Goal: Task Accomplishment & Management: Use online tool/utility

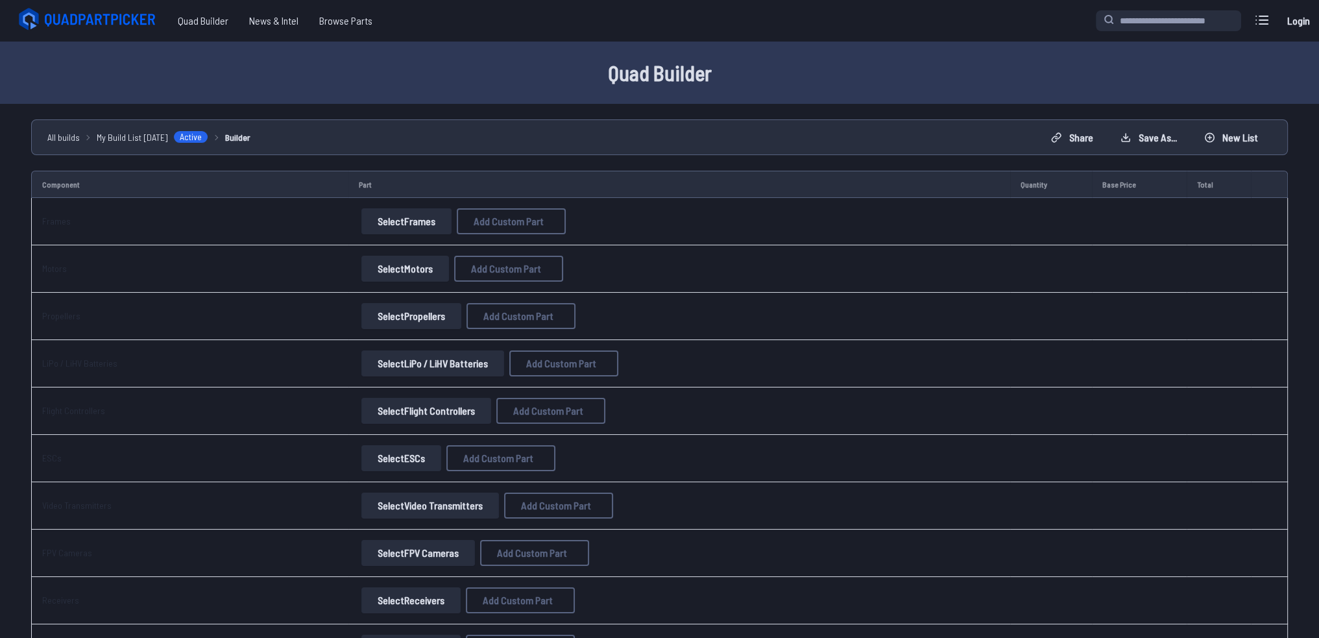
click at [374, 217] on button "Select Frames" at bounding box center [406, 221] width 90 height 26
click at [390, 217] on button "Select Frames" at bounding box center [406, 221] width 90 height 26
click at [423, 222] on button "Select Frames" at bounding box center [406, 221] width 90 height 26
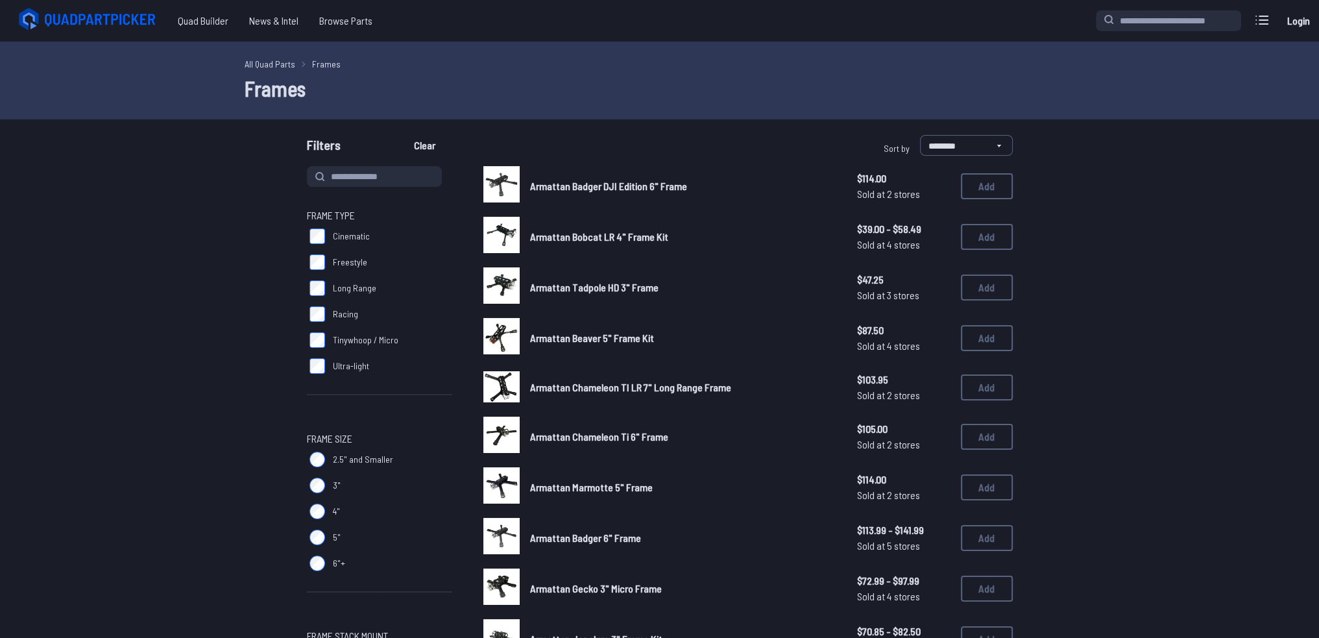
click at [316, 254] on label "Freestyle" at bounding box center [379, 262] width 145 height 26
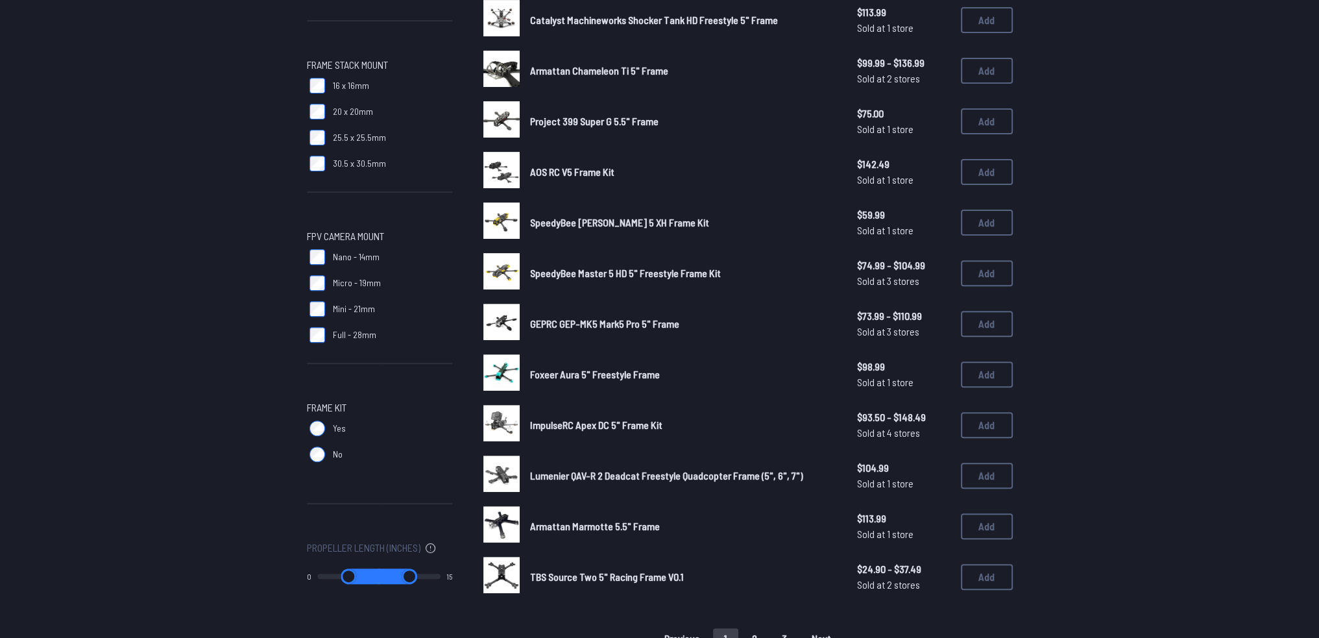
scroll to position [779, 0]
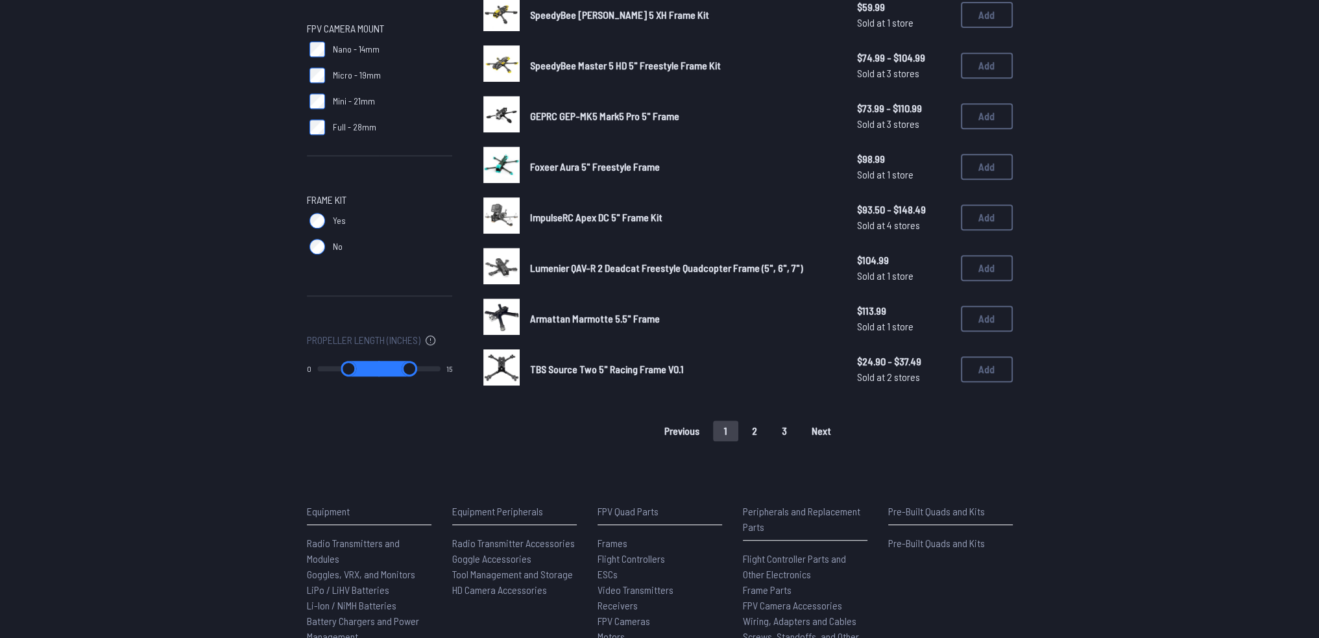
click at [576, 211] on span "ImpulseRC Apex DC 5" Frame Kit" at bounding box center [596, 217] width 132 height 12
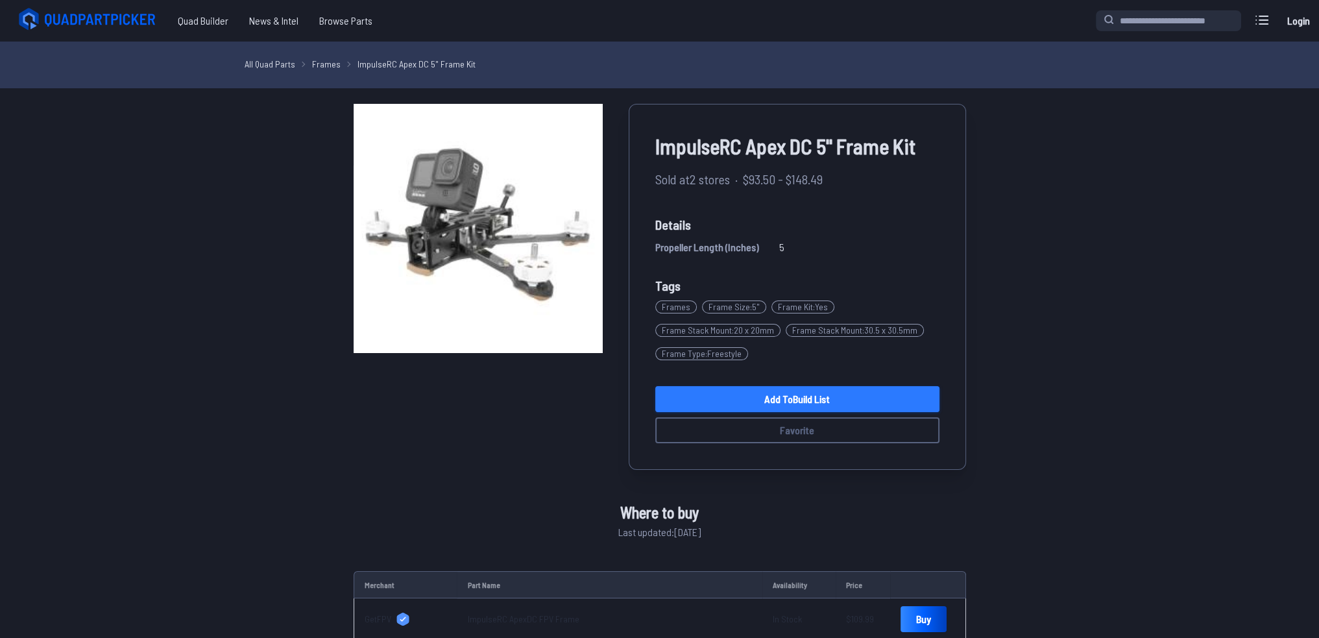
click at [781, 402] on link "Add to Build List" at bounding box center [797, 399] width 284 height 26
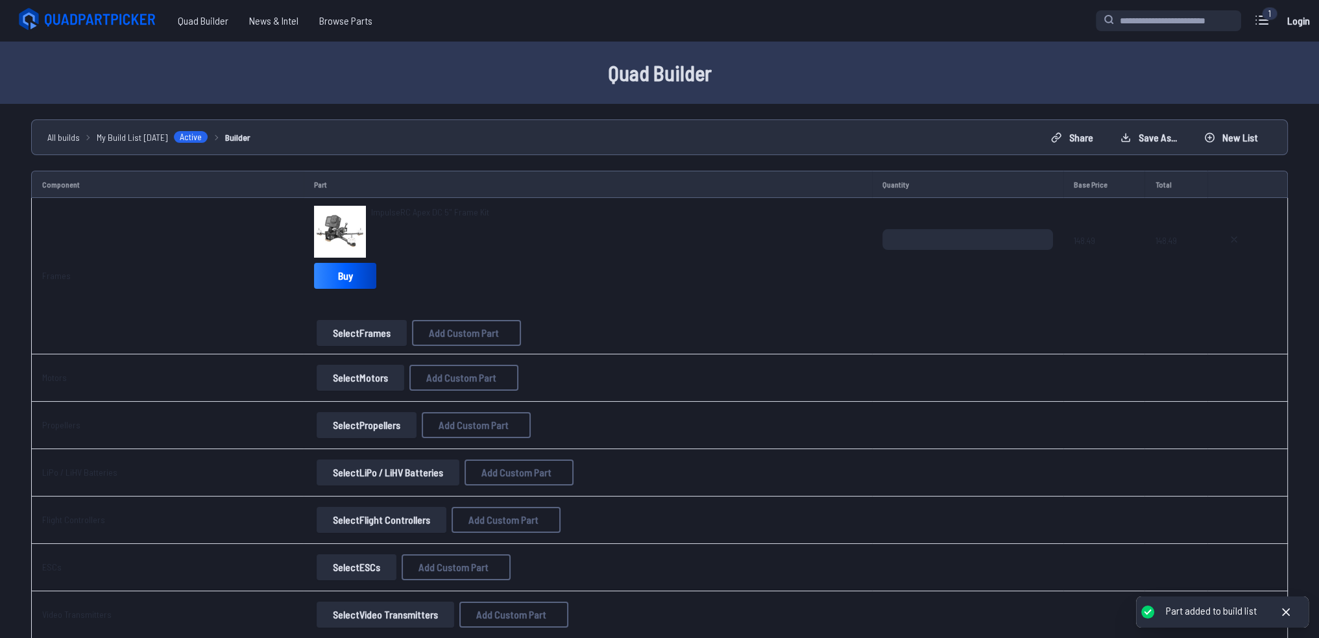
click at [324, 378] on button "Select Motors" at bounding box center [361, 378] width 88 height 26
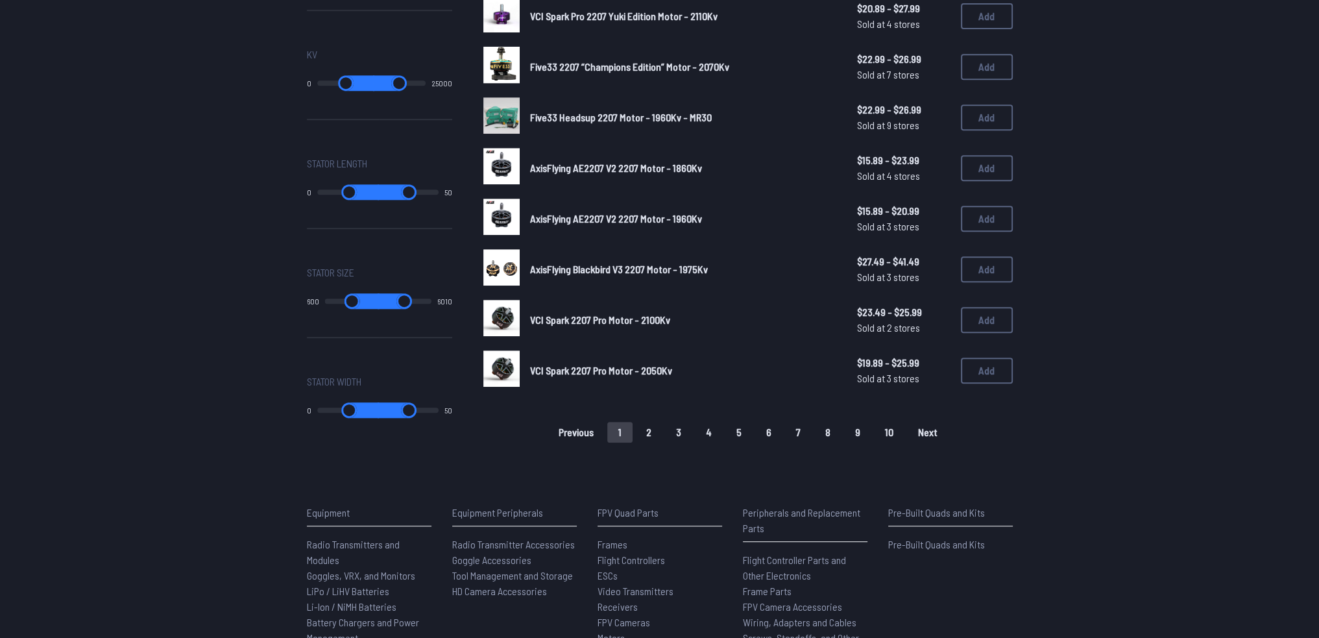
scroll to position [779, 0]
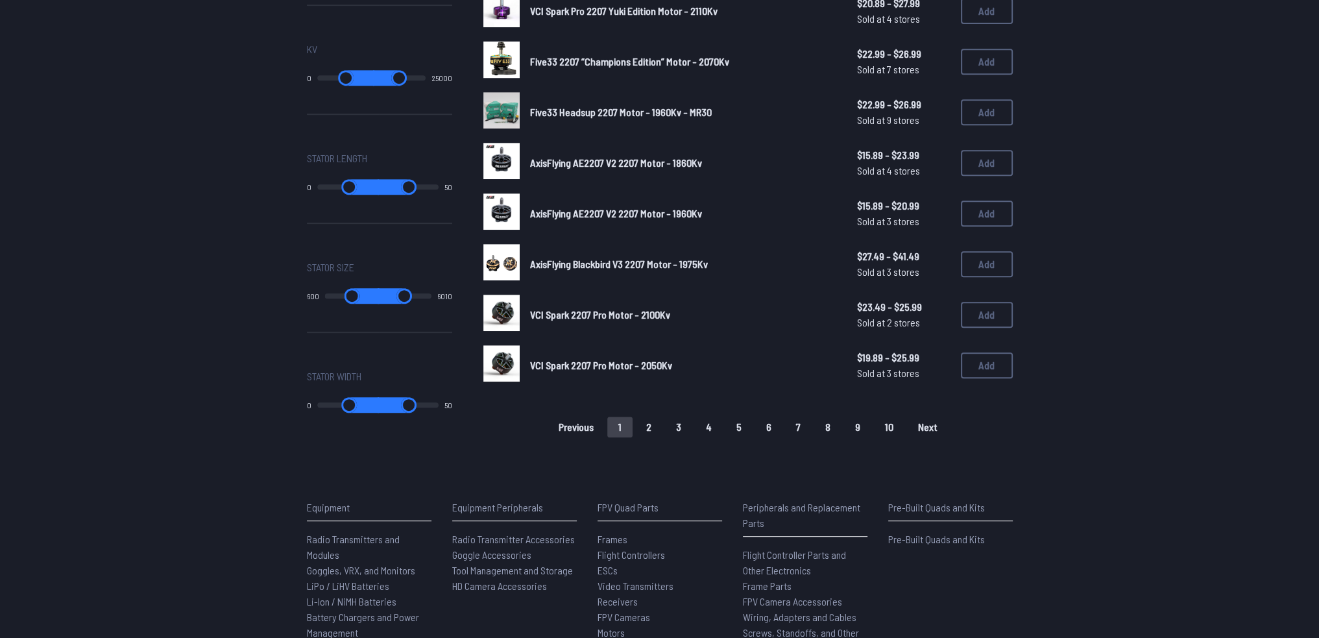
click at [539, 312] on span "VCI Spark 2207 Pro Motor - 2100Kv" at bounding box center [600, 314] width 140 height 12
click at [976, 309] on button "Add" at bounding box center [987, 315] width 52 height 26
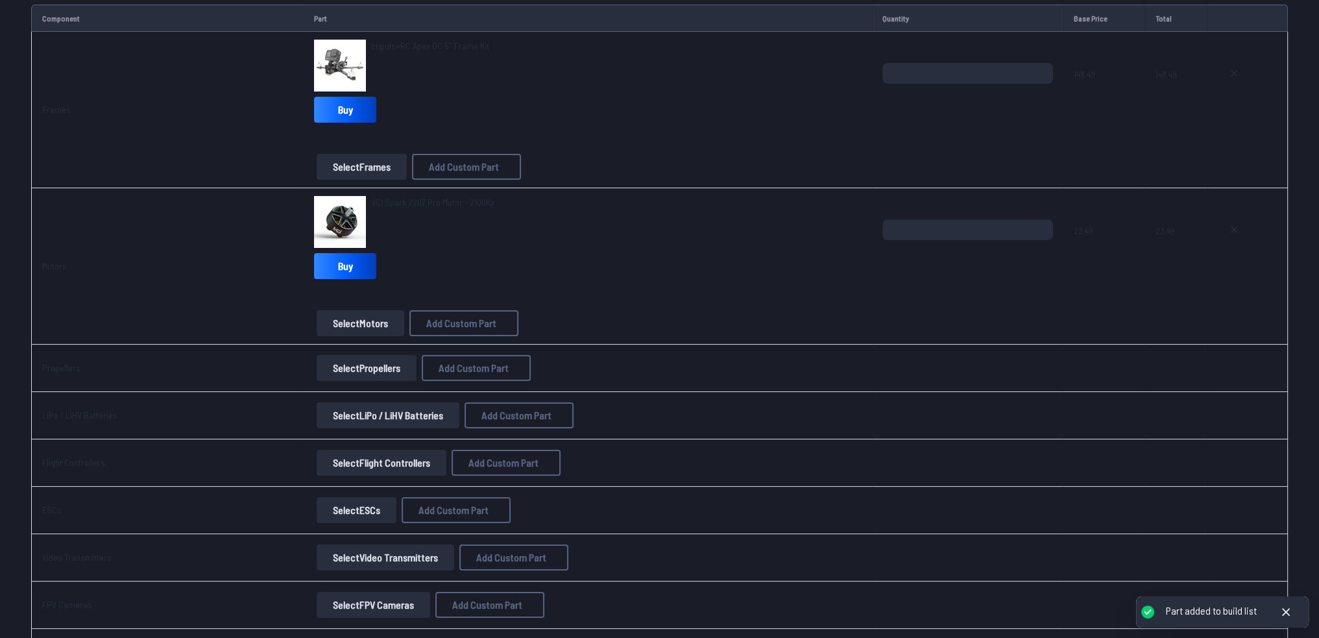
scroll to position [173, 0]
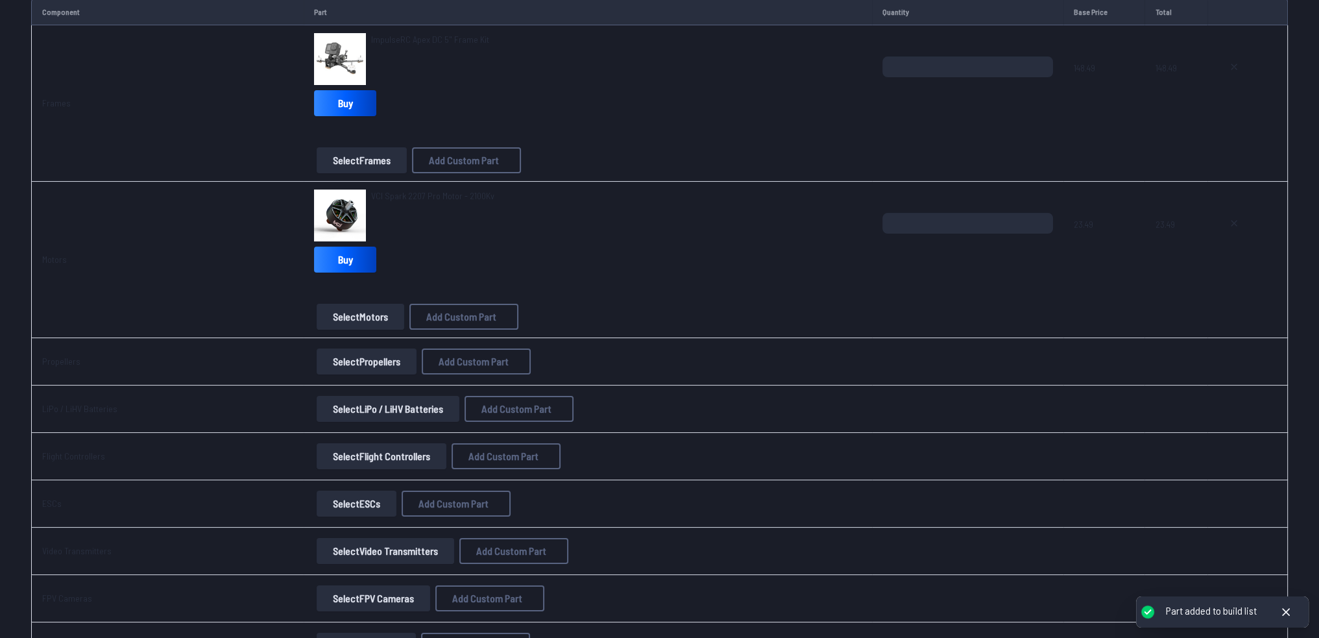
click at [345, 352] on button "Select Propellers" at bounding box center [367, 361] width 100 height 26
click at [367, 358] on button "Select Propellers" at bounding box center [367, 361] width 100 height 26
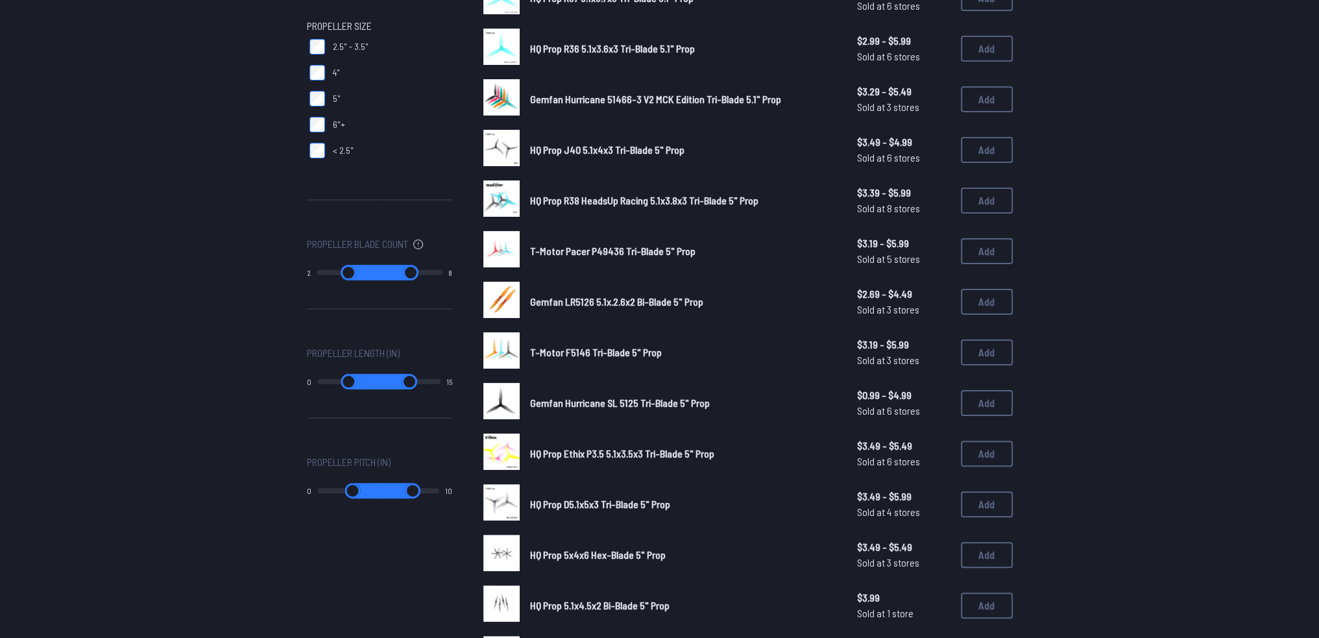
scroll to position [371, 0]
